Goal: Task Accomplishment & Management: Use online tool/utility

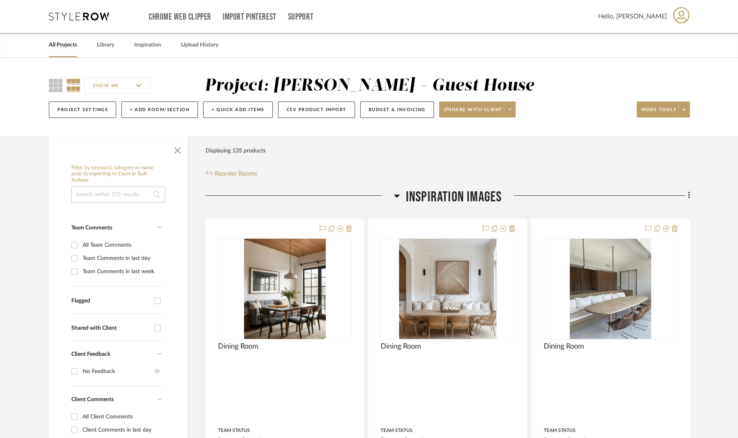
click at [63, 48] on link "All Projects" at bounding box center [63, 45] width 28 height 11
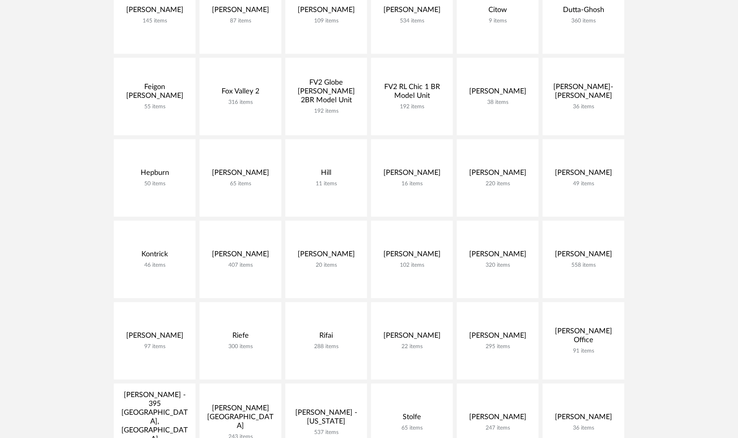
scroll to position [667, 0]
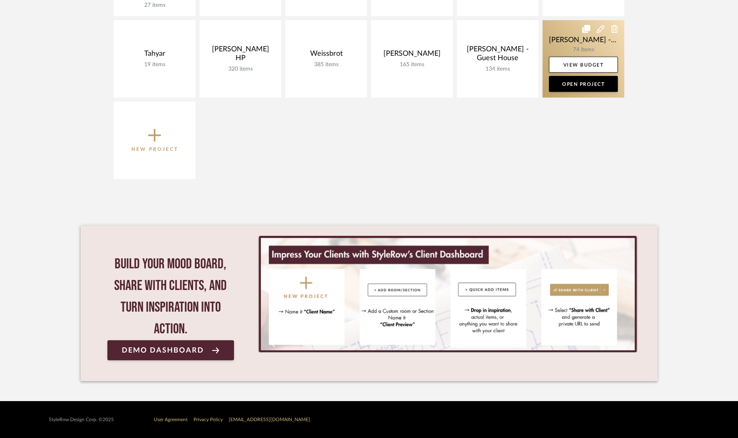
click at [557, 30] on link at bounding box center [584, 58] width 82 height 77
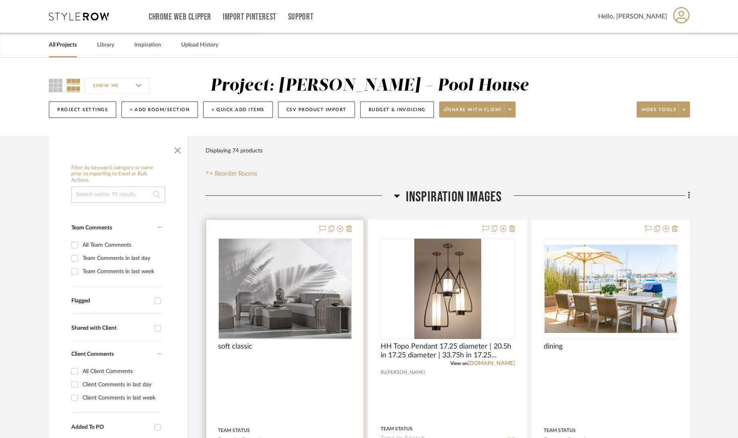
click at [280, 362] on div at bounding box center [285, 363] width 134 height 7
click at [303, 305] on img "0" at bounding box center [285, 288] width 132 height 99
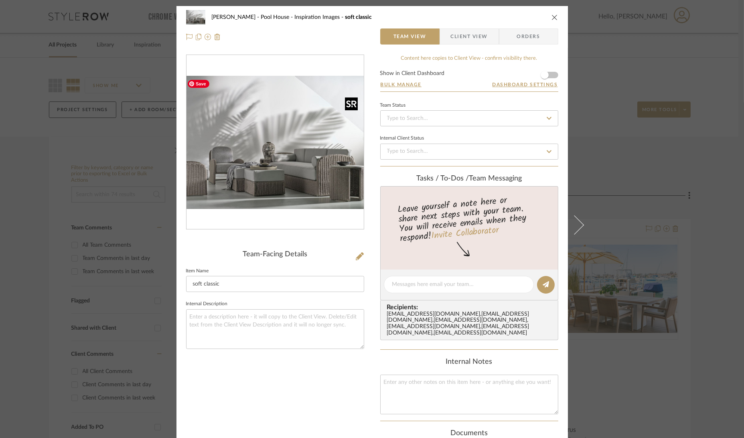
click at [266, 156] on img "0" at bounding box center [274, 142] width 177 height 133
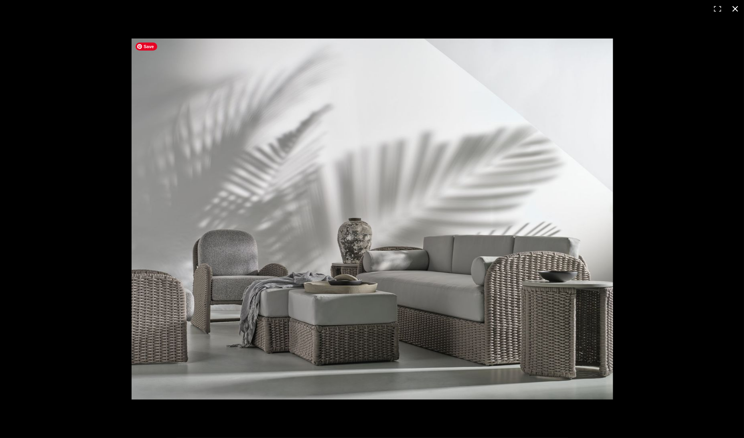
click at [61, 162] on div at bounding box center [372, 219] width 744 height 438
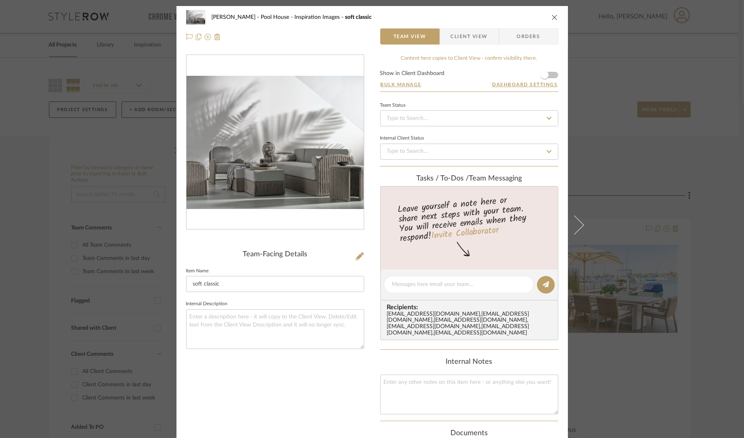
click at [553, 16] on icon "close" at bounding box center [554, 17] width 6 height 6
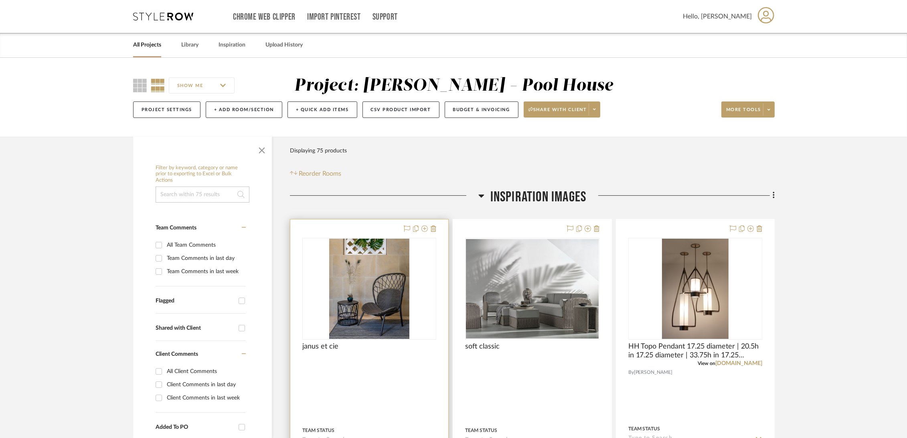
click at [405, 377] on div at bounding box center [369, 395] width 158 height 352
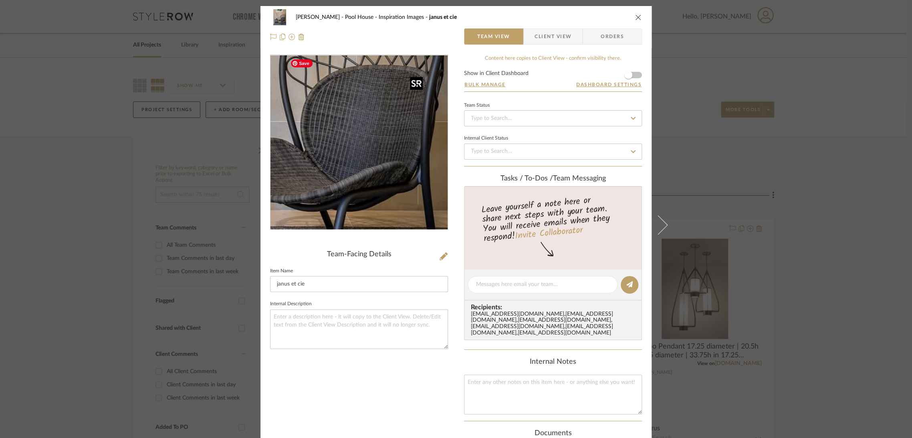
click at [388, 167] on img "0" at bounding box center [358, 142] width 139 height 174
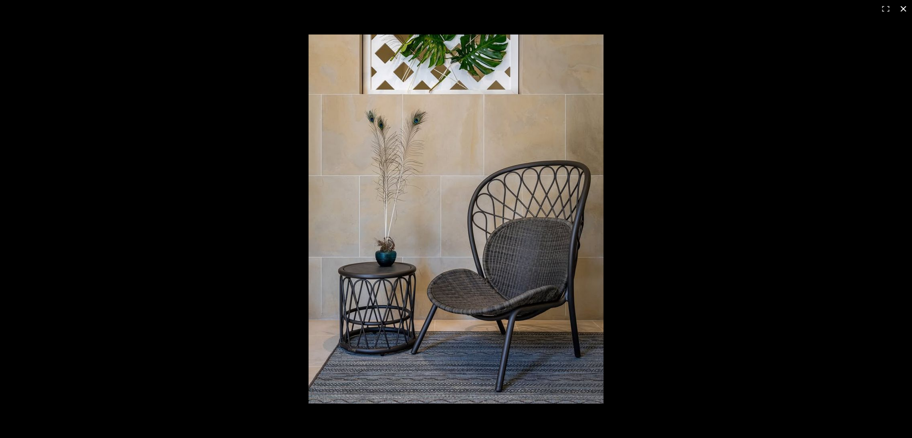
click at [190, 72] on div at bounding box center [456, 219] width 912 height 438
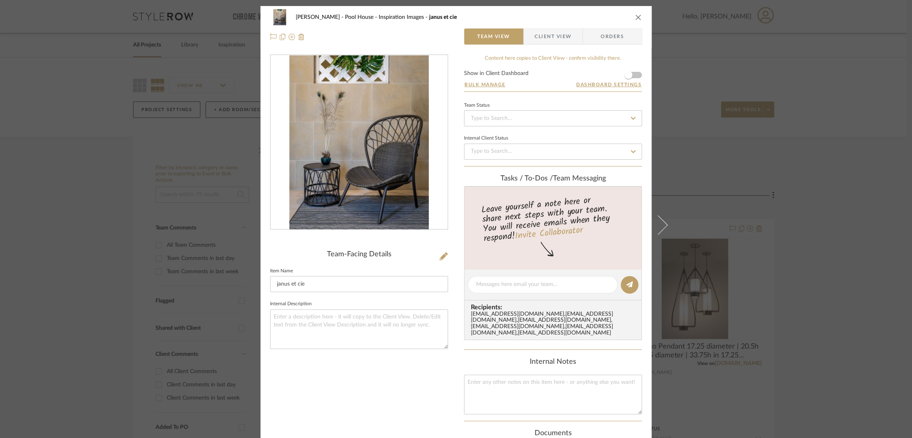
click at [635, 15] on icon "close" at bounding box center [638, 17] width 6 height 6
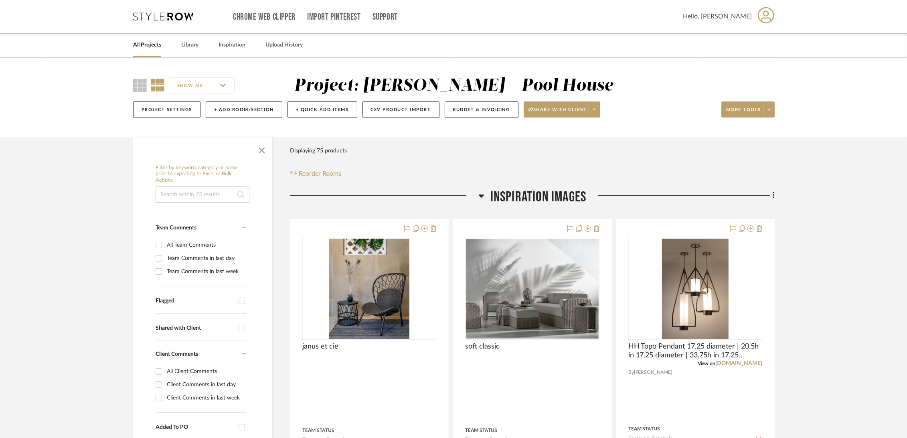
click at [145, 46] on link "All Projects" at bounding box center [147, 45] width 28 height 11
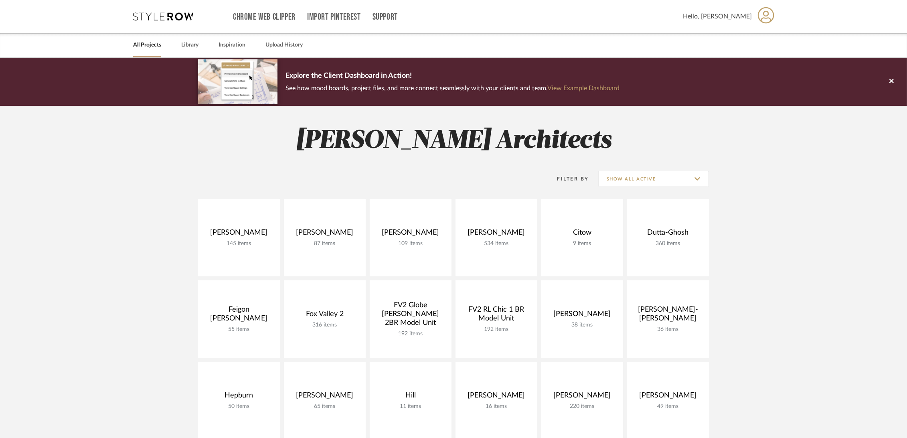
scroll to position [401, 0]
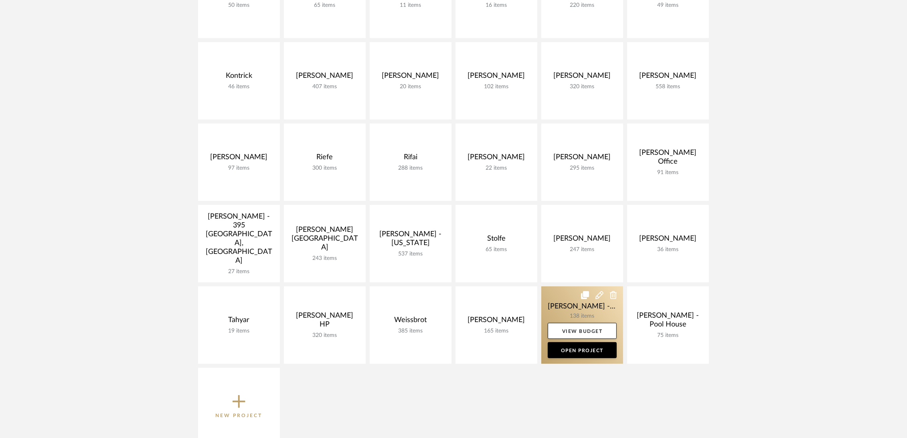
click at [570, 305] on link at bounding box center [582, 324] width 82 height 77
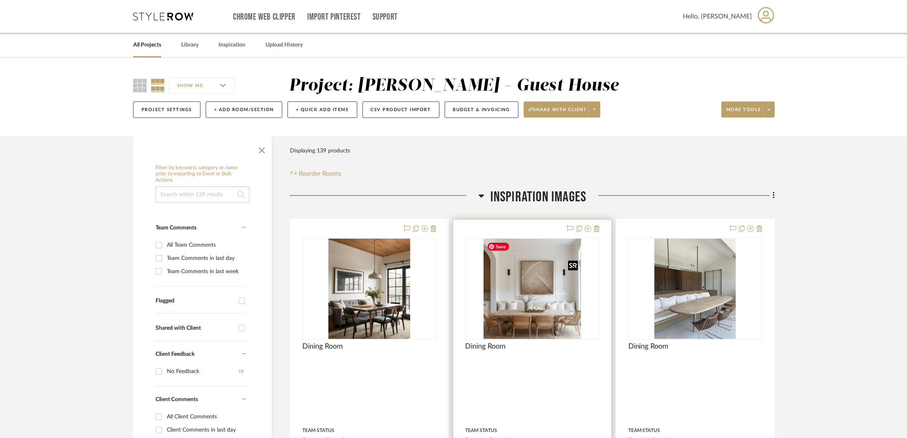
scroll to position [44, 0]
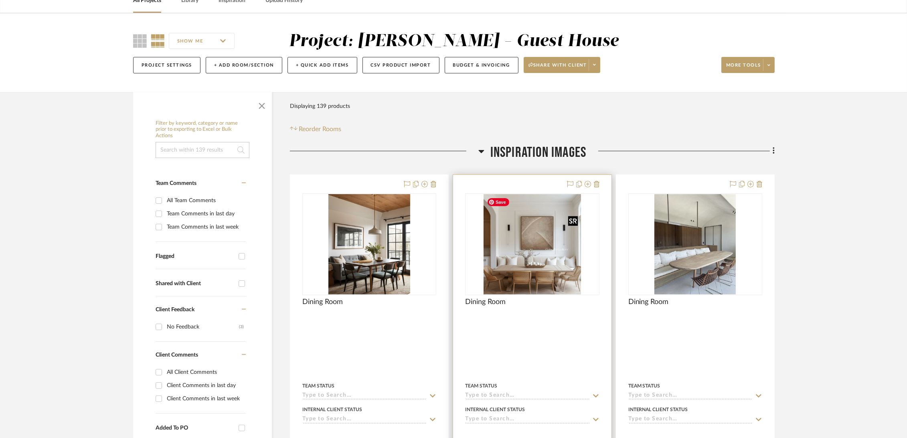
click at [528, 269] on img "0" at bounding box center [531, 244] width 97 height 100
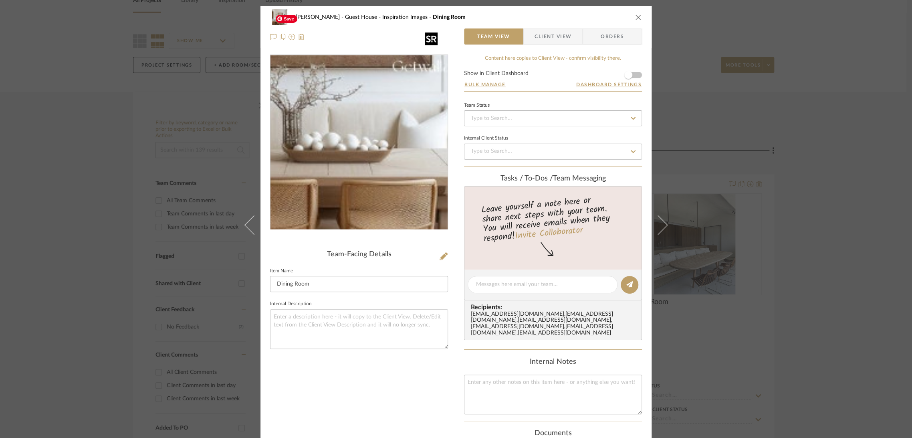
click at [368, 176] on img "0" at bounding box center [359, 142] width 169 height 174
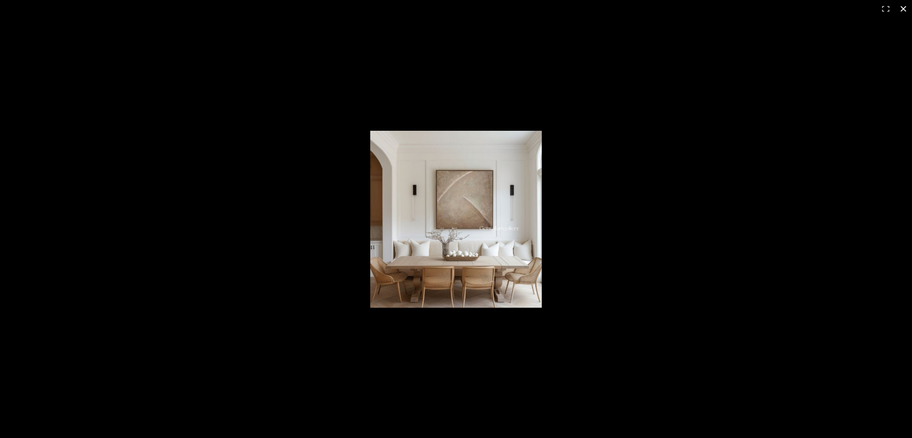
click at [301, 355] on div at bounding box center [456, 219] width 912 height 438
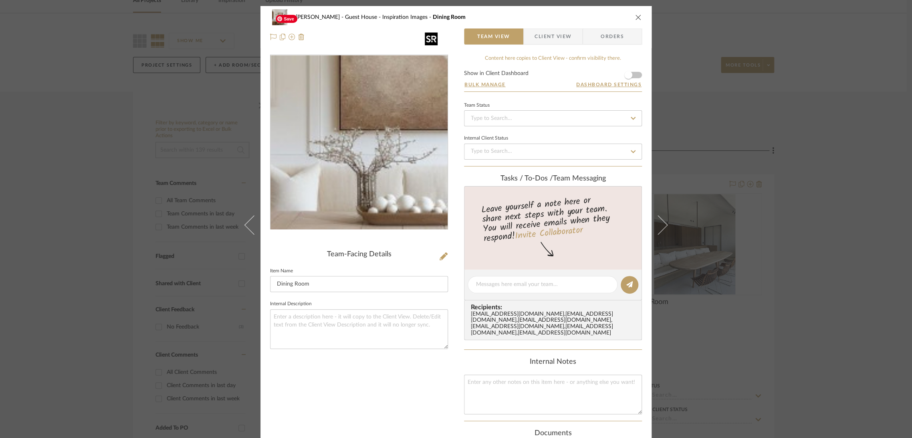
click at [344, 156] on img "0" at bounding box center [359, 142] width 169 height 174
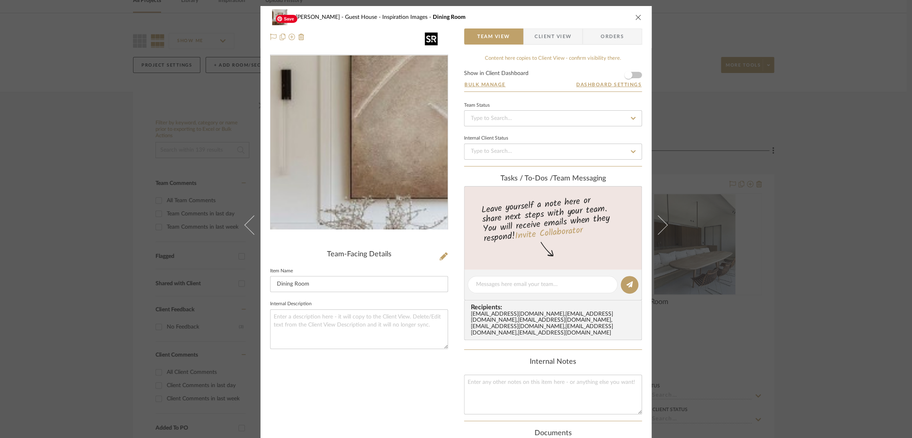
click at [340, 132] on img "0" at bounding box center [359, 142] width 169 height 174
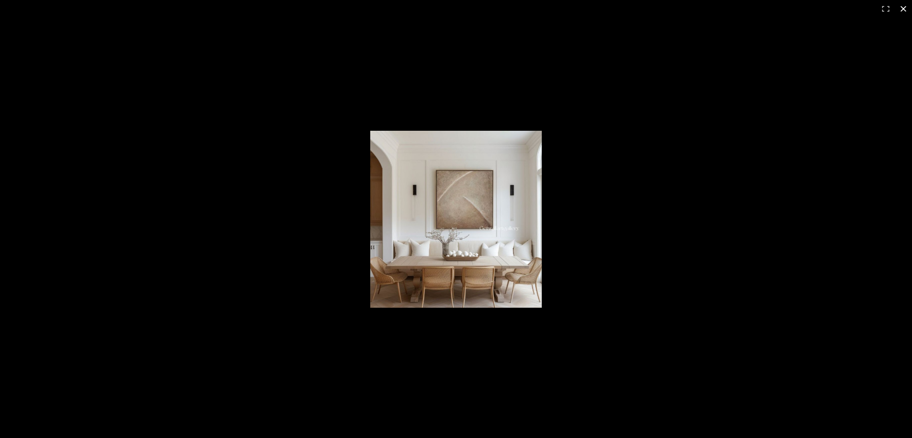
click at [340, 132] on div at bounding box center [456, 219] width 912 height 438
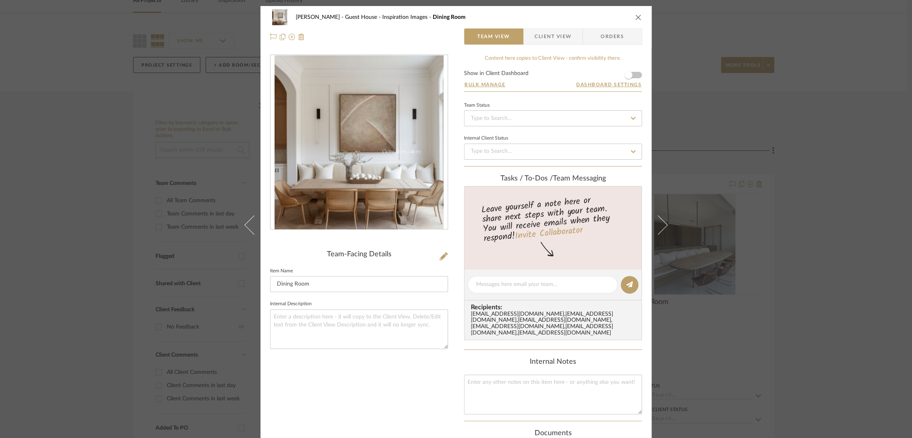
click at [778, 2] on div "Ziegler - Guest House Inspiration Images Dining Room Team View Client View Orde…" at bounding box center [456, 219] width 912 height 438
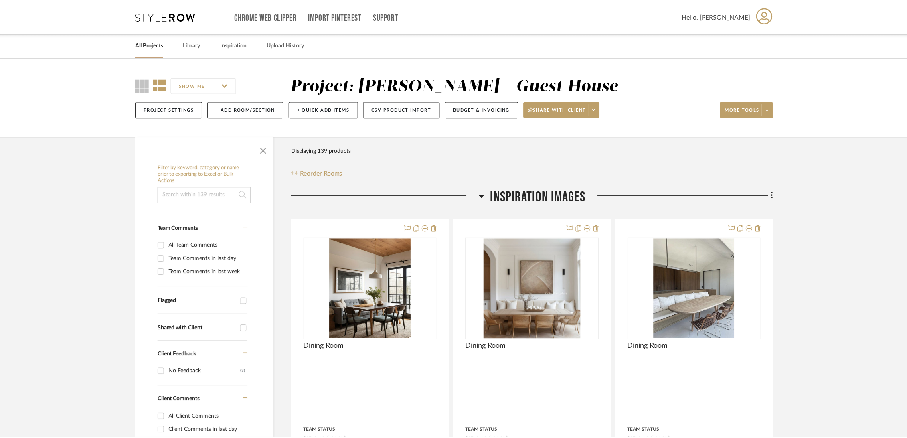
scroll to position [44, 0]
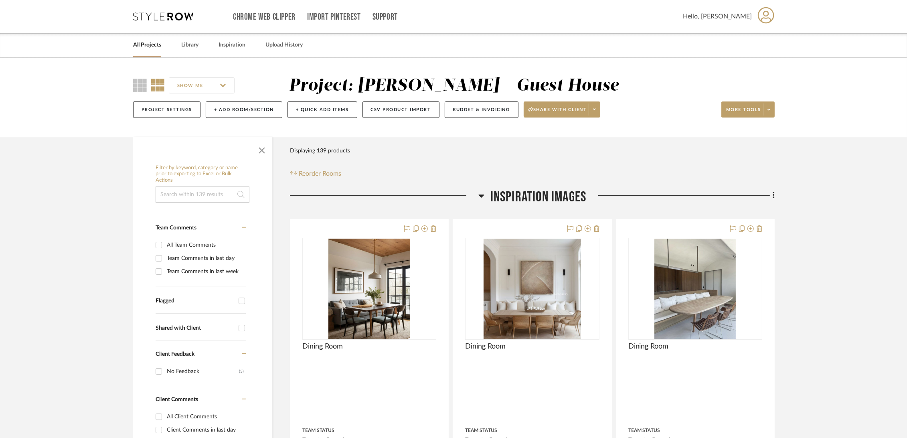
click at [155, 44] on link "All Projects" at bounding box center [147, 45] width 28 height 11
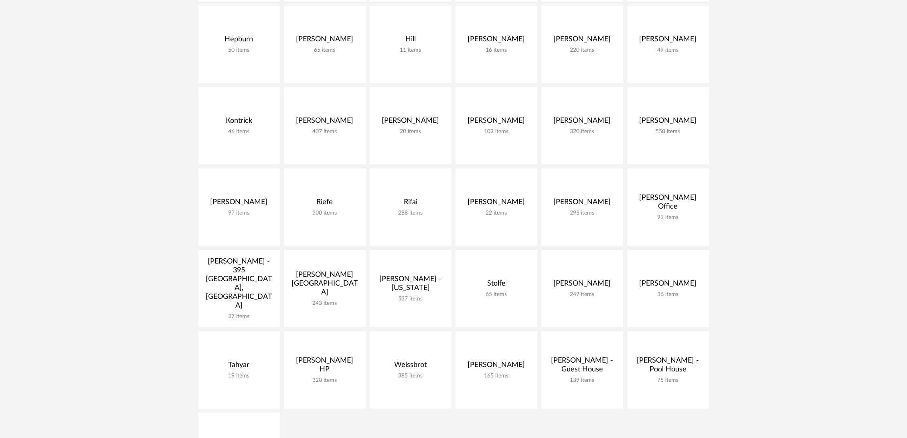
scroll to position [534, 0]
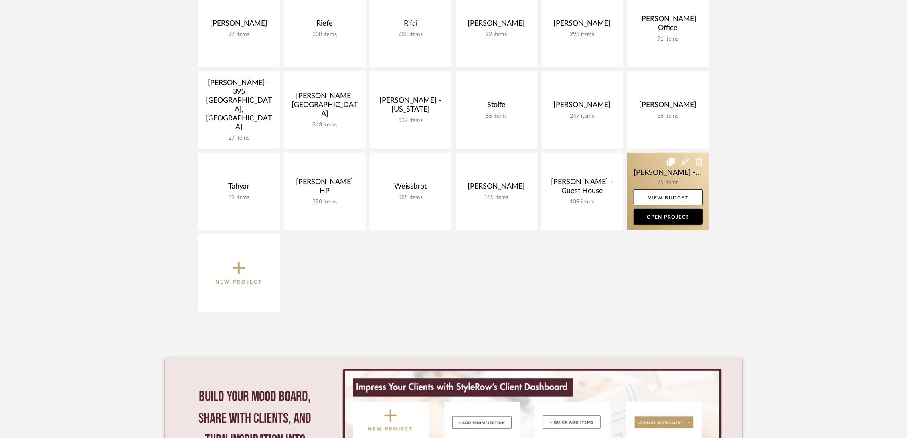
click at [651, 168] on link at bounding box center [668, 191] width 82 height 77
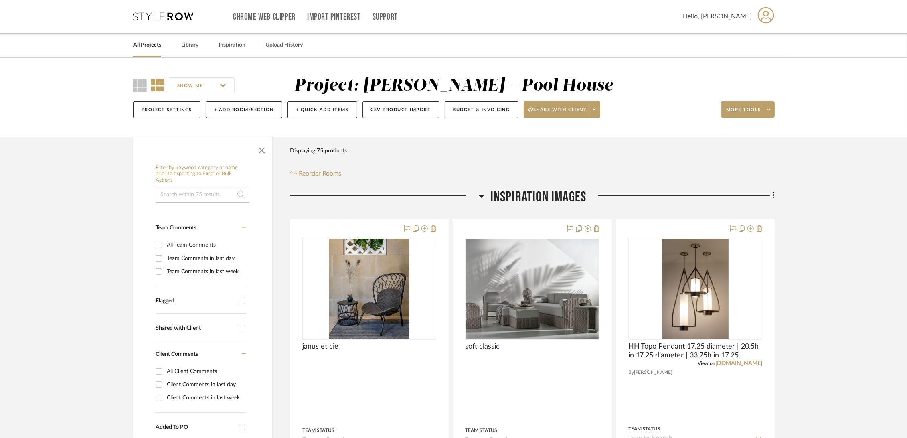
click at [751, 109] on span "More tools" at bounding box center [743, 113] width 35 height 12
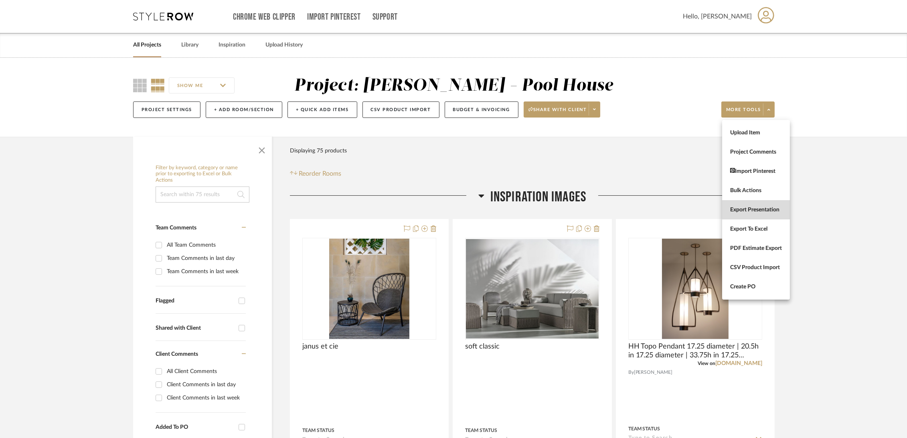
click at [758, 212] on span "Export Presentation" at bounding box center [756, 209] width 52 height 7
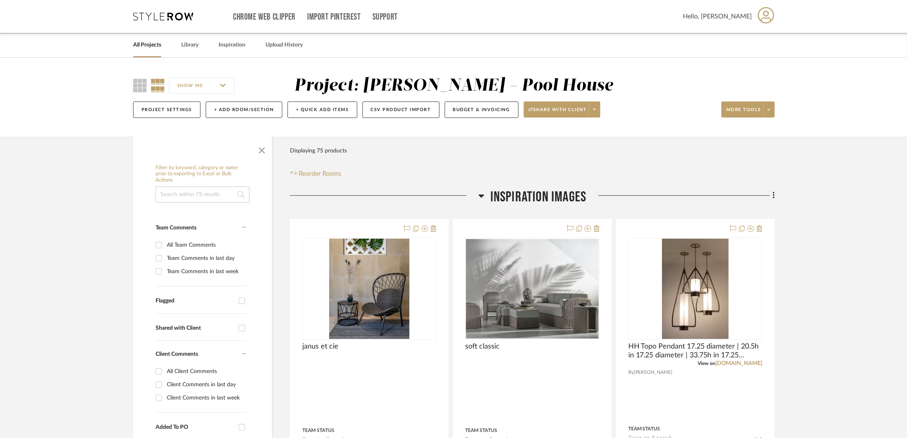
drag, startPoint x: 48, startPoint y: 111, endPoint x: 56, endPoint y: 109, distance: 8.3
click at [48, 111] on div "SHOW ME Project: Ziegler - Pool House Project Settings + Add Room/Section + Qui…" at bounding box center [453, 97] width 907 height 79
